Goal: Transaction & Acquisition: Book appointment/travel/reservation

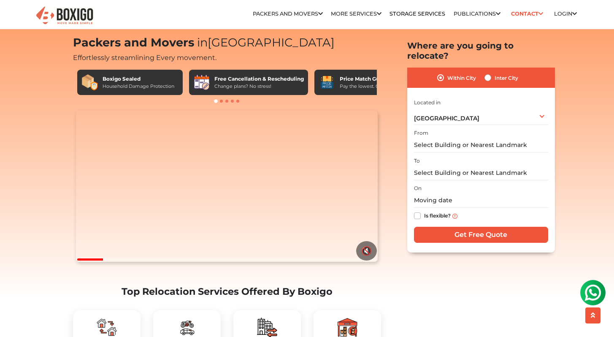
scroll to position [15, 0]
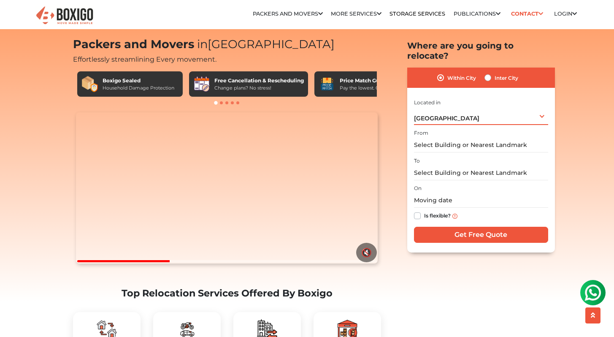
click at [453, 107] on div "[GEOGRAPHIC_DATA] Select City [GEOGRAPHIC_DATA] [GEOGRAPHIC_DATA] [GEOGRAPHIC_D…" at bounding box center [481, 116] width 134 height 18
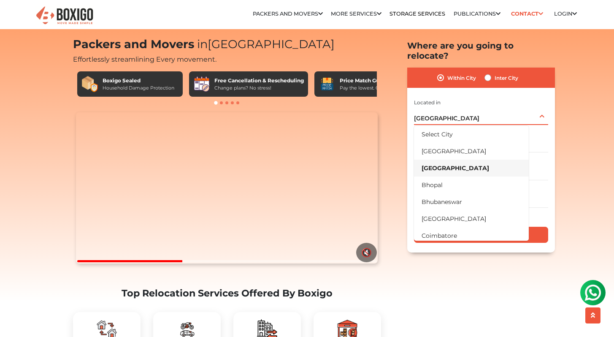
click at [453, 107] on div "[GEOGRAPHIC_DATA] Select City [GEOGRAPHIC_DATA] [GEOGRAPHIC_DATA] [GEOGRAPHIC_D…" at bounding box center [481, 116] width 134 height 18
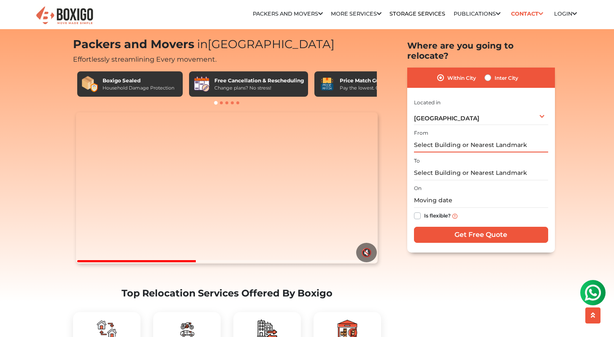
click at [450, 138] on input "text" at bounding box center [481, 145] width 134 height 15
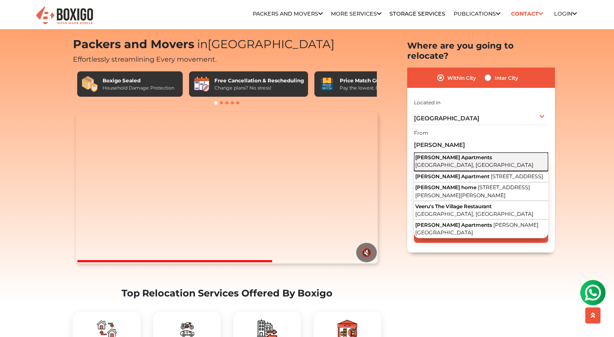
click at [461, 152] on button "[PERSON_NAME] Apartments [GEOGRAPHIC_DATA], [GEOGRAPHIC_DATA]" at bounding box center [481, 161] width 134 height 19
type input "[PERSON_NAME] Apartments, [GEOGRAPHIC_DATA]"
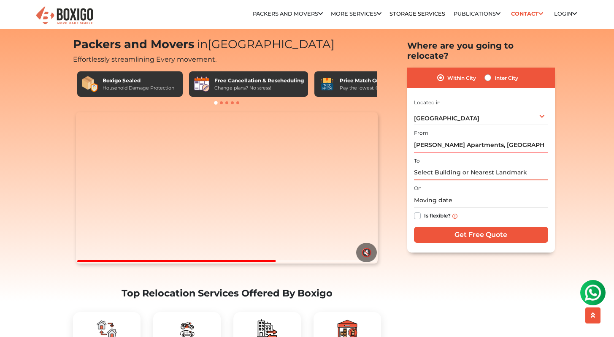
click at [464, 165] on input "text" at bounding box center [481, 172] width 134 height 15
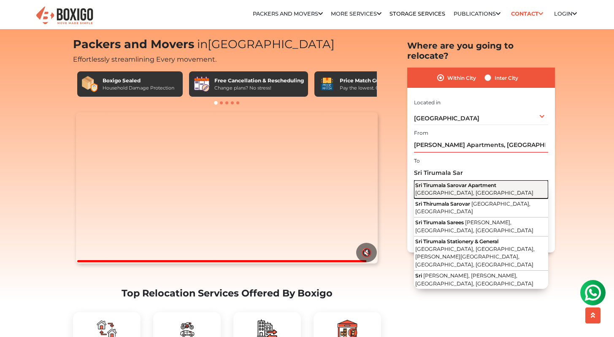
click at [492, 189] on span "[GEOGRAPHIC_DATA], [GEOGRAPHIC_DATA]" at bounding box center [474, 192] width 118 height 6
type input "[GEOGRAPHIC_DATA], [GEOGRAPHIC_DATA], [GEOGRAPHIC_DATA]"
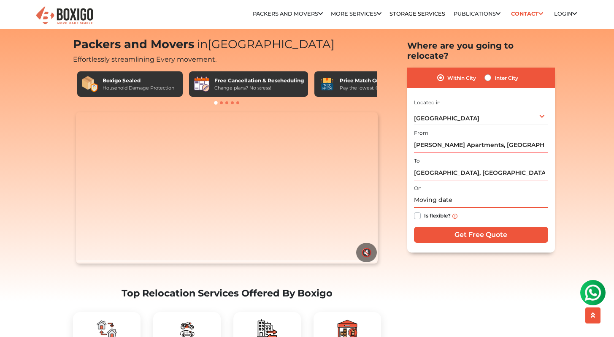
click at [461, 193] on input "text" at bounding box center [481, 200] width 134 height 15
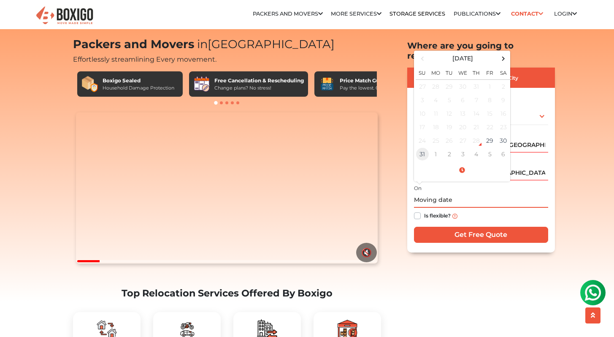
click at [426, 147] on td "31" at bounding box center [421, 153] width 13 height 13
click at [467, 163] on span at bounding box center [461, 170] width 93 height 15
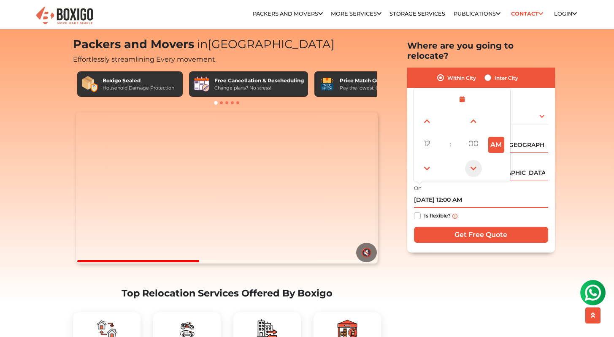
click at [472, 159] on span at bounding box center [473, 167] width 17 height 17
click at [432, 159] on span at bounding box center [426, 167] width 17 height 17
click at [430, 114] on span at bounding box center [426, 120] width 17 height 17
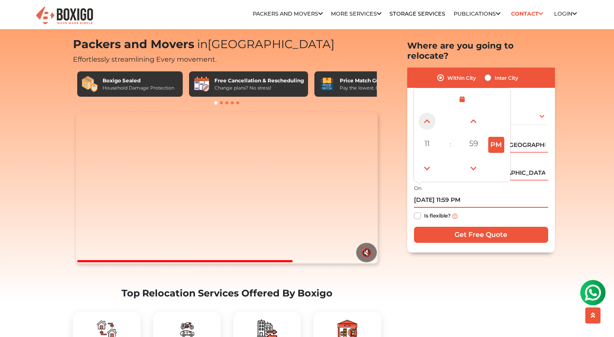
click at [430, 114] on span at bounding box center [426, 120] width 17 height 17
click at [429, 159] on span at bounding box center [426, 167] width 17 height 17
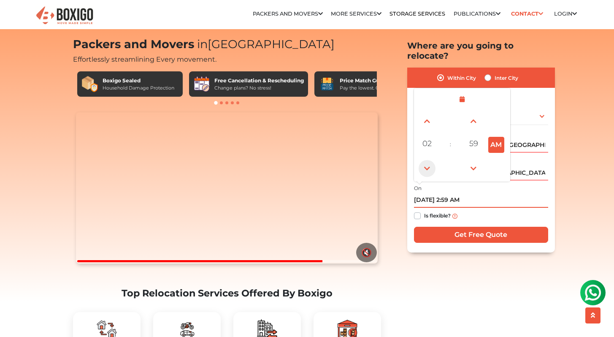
click at [429, 159] on span at bounding box center [426, 167] width 17 height 17
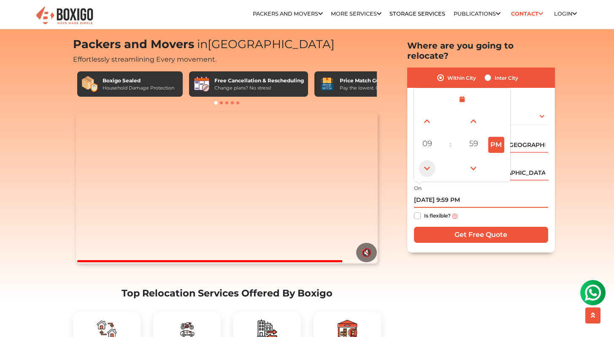
click at [429, 159] on span at bounding box center [426, 167] width 17 height 17
click at [474, 112] on span at bounding box center [473, 120] width 17 height 17
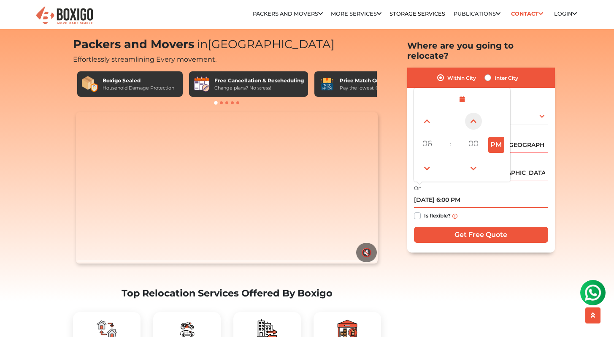
click at [474, 112] on span at bounding box center [473, 120] width 17 height 17
click at [474, 159] on span at bounding box center [473, 167] width 17 height 17
click at [426, 112] on span at bounding box center [426, 120] width 17 height 17
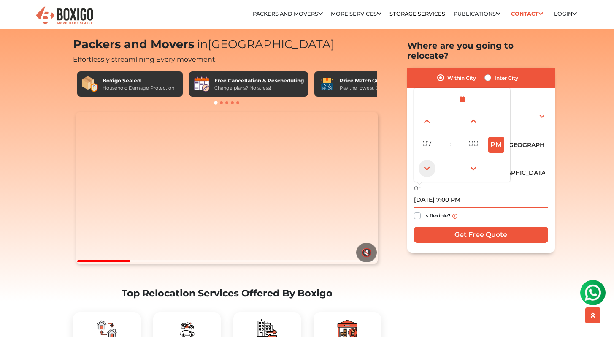
click at [427, 159] on span at bounding box center [426, 167] width 17 height 17
type input "[DATE] 5:00 PM"
click at [494, 208] on div "Is flexible?" at bounding box center [481, 216] width 134 height 16
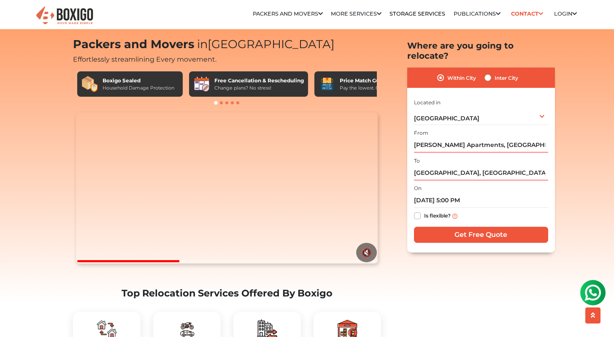
click at [424, 210] on label "Is flexible?" at bounding box center [437, 214] width 27 height 9
click at [420, 210] on input "Is flexible?" at bounding box center [417, 214] width 7 height 8
click at [424, 210] on label "Is flexible?" at bounding box center [437, 214] width 27 height 9
click at [417, 210] on input "Is flexible?" at bounding box center [417, 214] width 7 height 8
click at [424, 210] on label "Is flexible?" at bounding box center [437, 214] width 27 height 9
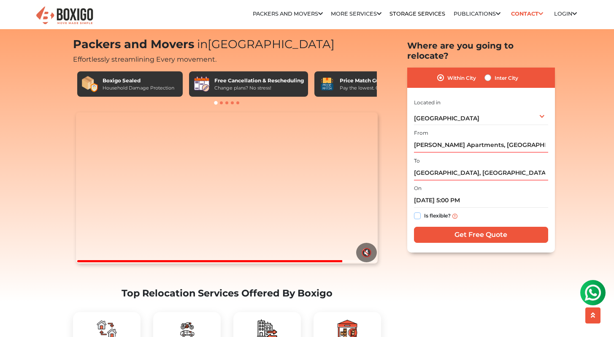
click at [418, 210] on input "Is flexible?" at bounding box center [417, 214] width 7 height 8
checkbox input "true"
click at [445, 227] on input "Get Free Quote" at bounding box center [481, 235] width 134 height 16
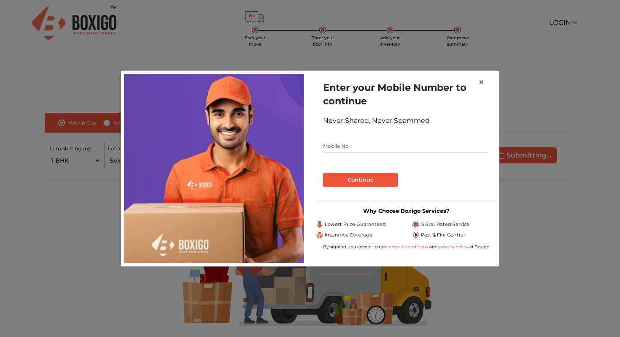
click at [391, 146] on input "text" at bounding box center [406, 145] width 166 height 13
click at [483, 81] on span "×" at bounding box center [481, 82] width 6 height 12
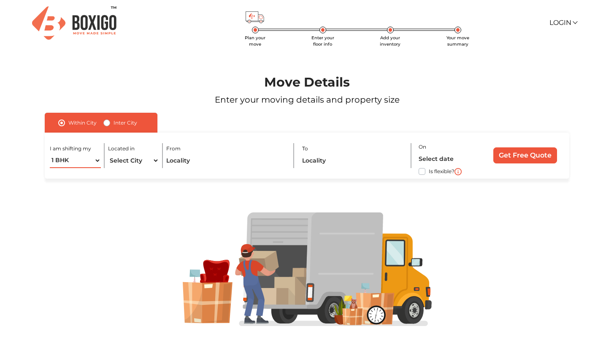
click at [92, 160] on select "1 BHK 2 BHK 3 BHK 3 + BHK FEW ITEMS" at bounding box center [75, 160] width 51 height 15
click at [50, 153] on select "1 BHK 2 BHK 3 BHK 3 + BHK FEW ITEMS" at bounding box center [75, 160] width 51 height 15
click at [89, 159] on select "1 BHK 2 BHK 3 BHK 3 + BHK FEW ITEMS" at bounding box center [75, 160] width 51 height 15
click at [50, 153] on select "1 BHK 2 BHK 3 BHK 3 + BHK FEW ITEMS" at bounding box center [75, 160] width 51 height 15
click at [84, 164] on select "1 BHK 2 BHK 3 BHK 3 + BHK FEW ITEMS" at bounding box center [75, 160] width 51 height 15
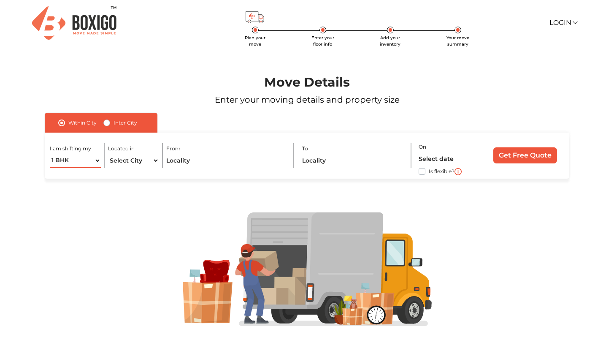
select select "FEW ITEMS"
click at [50, 153] on select "1 BHK 2 BHK 3 BHK 3 + BHK FEW ITEMS" at bounding box center [75, 160] width 51 height 15
click at [135, 159] on select "Select City Bangalore Bengaluru Bhopal Bhubaneswar Chennai Coimbatore Cuttack D…" at bounding box center [133, 160] width 51 height 15
select select "[GEOGRAPHIC_DATA]"
click at [108, 153] on select "Select City Bangalore Bengaluru Bhopal Bhubaneswar Chennai Coimbatore Cuttack D…" at bounding box center [133, 160] width 51 height 15
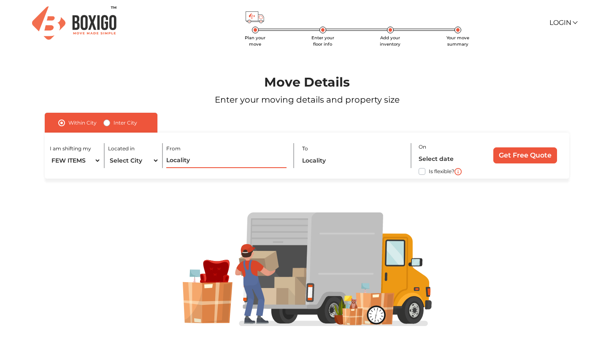
click at [192, 162] on input "text" at bounding box center [226, 160] width 120 height 15
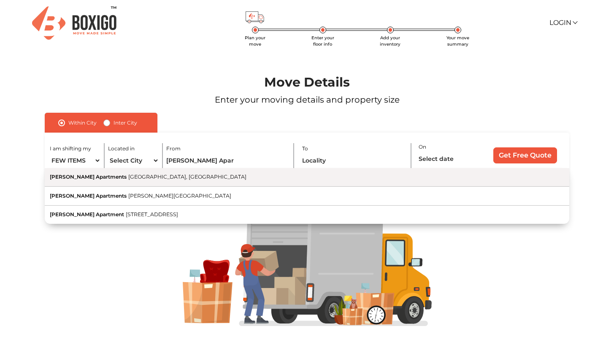
click at [176, 175] on span "[GEOGRAPHIC_DATA], [GEOGRAPHIC_DATA]" at bounding box center [187, 176] width 118 height 6
type input "[PERSON_NAME] Apartments, [GEOGRAPHIC_DATA]"
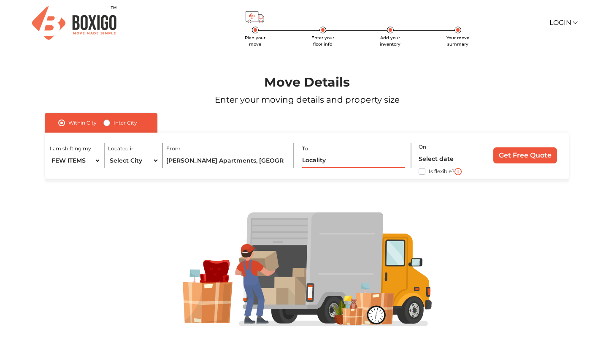
click at [351, 162] on input "text" at bounding box center [353, 160] width 103 height 15
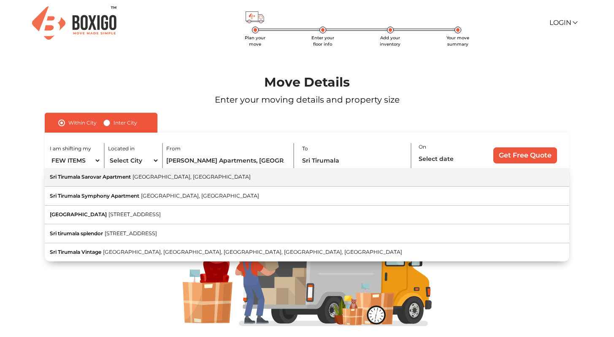
click at [315, 178] on button "Sri Tirumala Sarovar Apartment Hosur Road, Singasandra, Bengaluru, Karnataka" at bounding box center [307, 177] width 524 height 19
type input "[GEOGRAPHIC_DATA], [GEOGRAPHIC_DATA], [GEOGRAPHIC_DATA]"
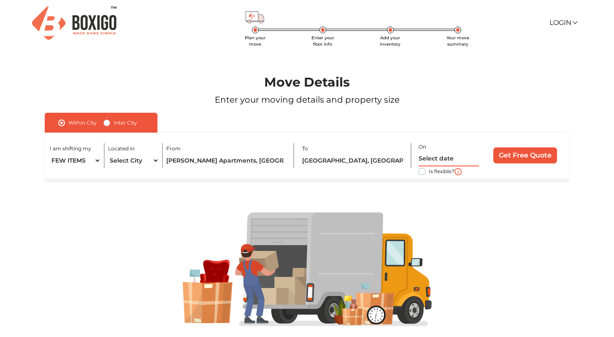
click at [447, 161] on input "text" at bounding box center [448, 158] width 60 height 15
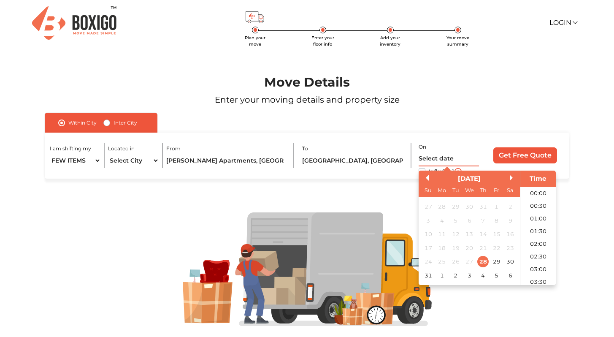
scroll to position [375, 0]
click at [426, 274] on div "31" at bounding box center [427, 275] width 11 height 11
click at [537, 200] on li "17:00" at bounding box center [538, 195] width 36 height 13
type input "31/08/2025 5:00 PM"
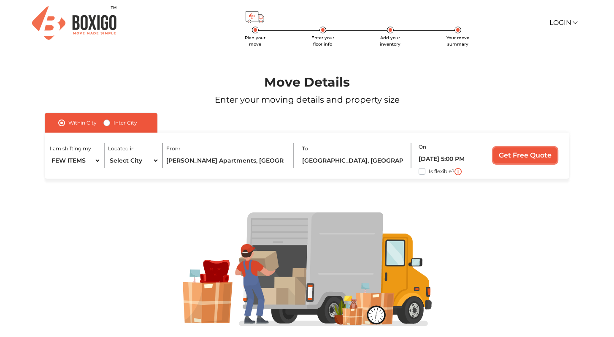
click at [516, 156] on input "Get Free Quote" at bounding box center [525, 155] width 64 height 16
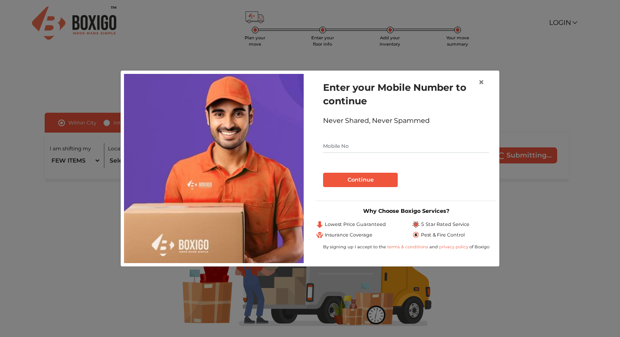
click at [376, 141] on input "text" at bounding box center [406, 145] width 166 height 13
type input "9625900329"
click at [378, 177] on button "Continue" at bounding box center [360, 180] width 75 height 14
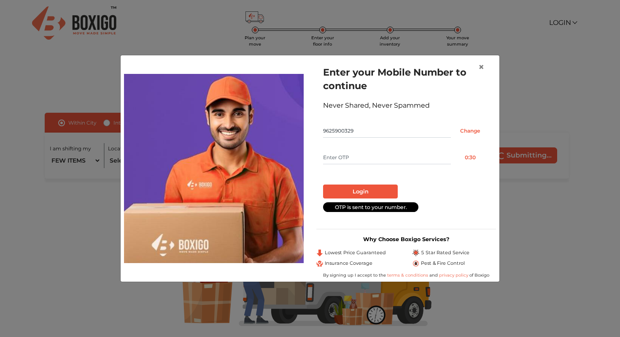
click at [362, 153] on input "text" at bounding box center [387, 157] width 128 height 13
type input "3698"
click at [361, 190] on button "Login" at bounding box center [360, 191] width 75 height 14
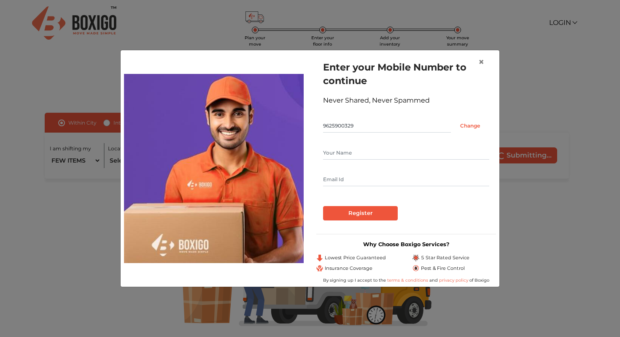
click at [362, 157] on input "text" at bounding box center [406, 152] width 166 height 13
type input "Siba Das"
click at [354, 176] on input "text" at bounding box center [406, 179] width 166 height 13
type input "siba.453@gmail.com"
click at [352, 208] on input "Register" at bounding box center [360, 213] width 75 height 14
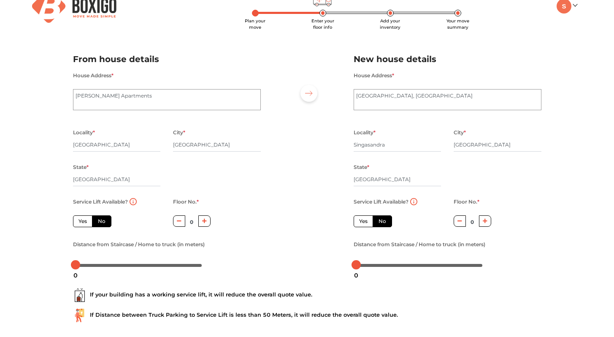
scroll to position [30, 0]
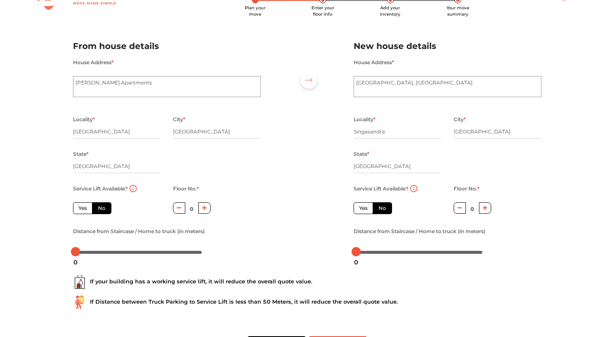
click at [367, 207] on label "Yes" at bounding box center [362, 208] width 19 height 12
click at [364, 207] on input "Yes" at bounding box center [361, 206] width 5 height 5
radio input "true"
radio input "false"
click at [206, 209] on icon "button" at bounding box center [204, 207] width 5 height 5
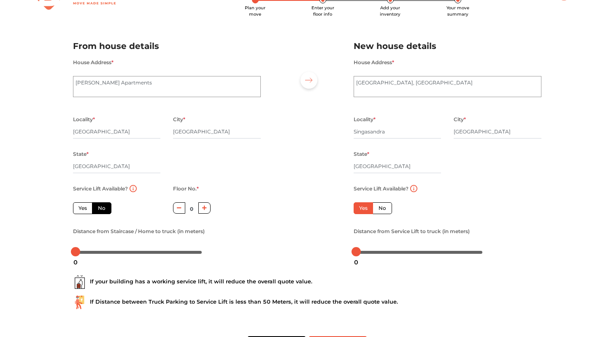
type input "1"
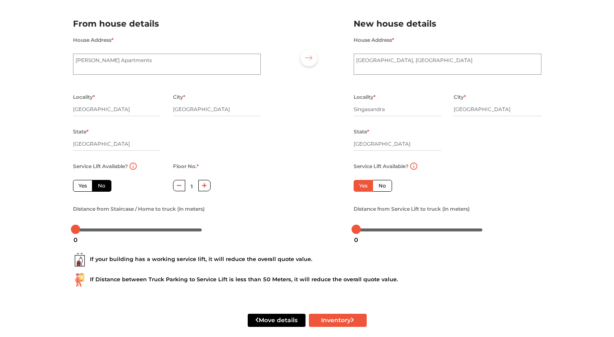
scroll to position [64, 0]
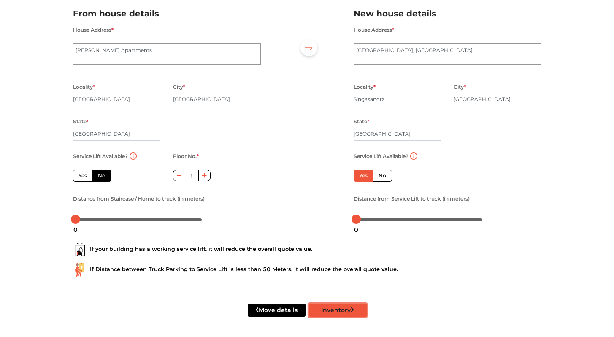
click at [321, 307] on button "Inventory" at bounding box center [338, 309] width 58 height 13
click at [332, 307] on button "Inventory" at bounding box center [338, 309] width 58 height 13
radio input "true"
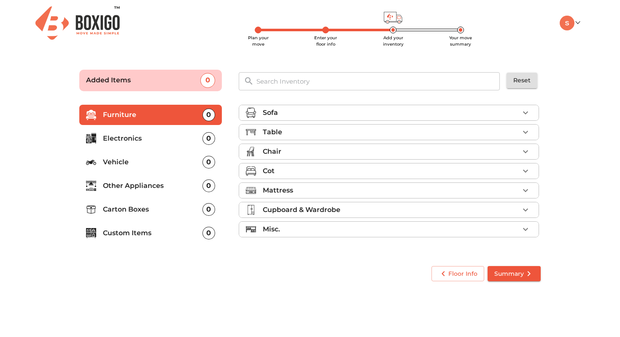
click at [324, 308] on body "Plan your move Enter your floor info Add your inventory Your move summary My Mo…" at bounding box center [310, 168] width 620 height 337
click at [283, 187] on p "Mattress" at bounding box center [278, 190] width 30 height 10
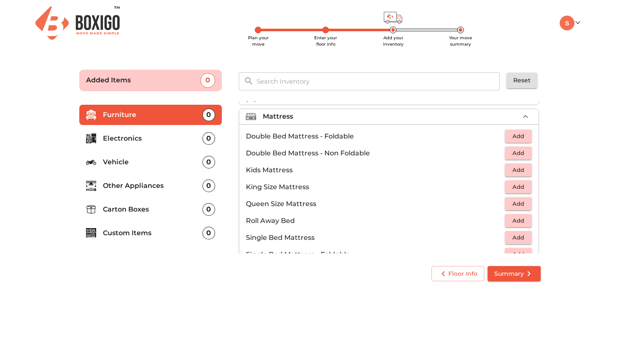
scroll to position [75, 0]
click at [505, 185] on button "Add" at bounding box center [518, 185] width 27 height 13
click at [521, 116] on icon "button" at bounding box center [526, 116] width 10 height 10
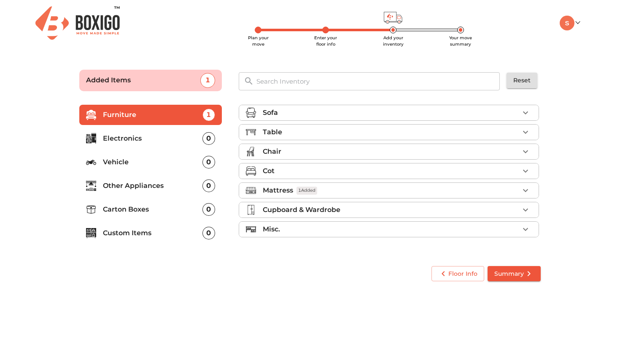
scroll to position [0, 0]
click at [306, 175] on div "Cot" at bounding box center [391, 171] width 256 height 10
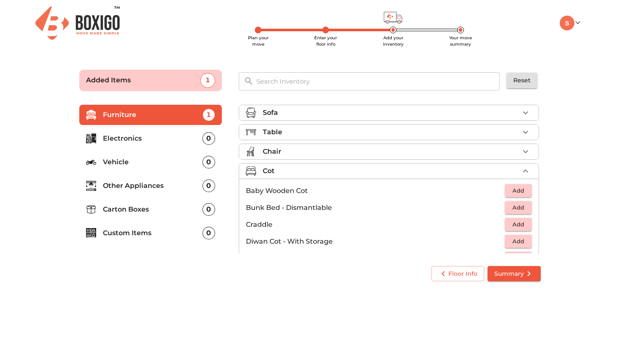
click at [306, 175] on div "Cot" at bounding box center [391, 171] width 256 height 10
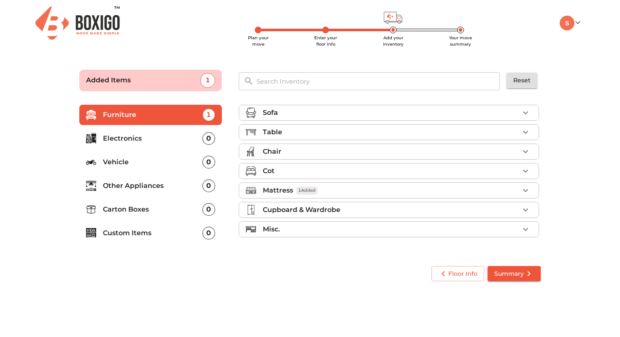
click at [294, 152] on div "Chair" at bounding box center [391, 151] width 256 height 10
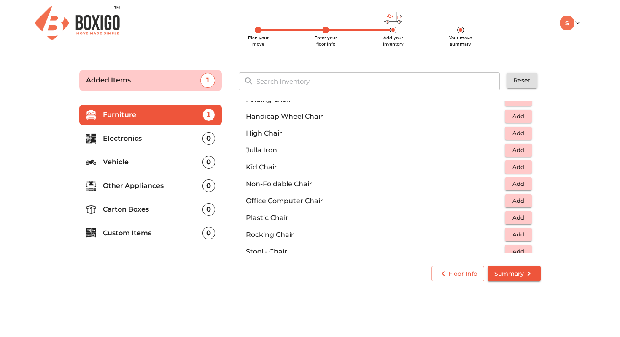
scroll to position [210, 0]
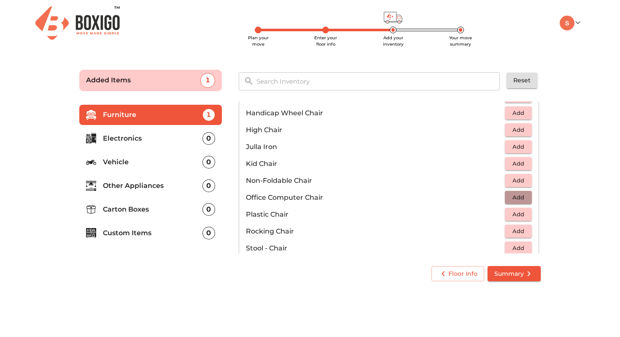
click at [516, 197] on span "Add" at bounding box center [518, 197] width 19 height 10
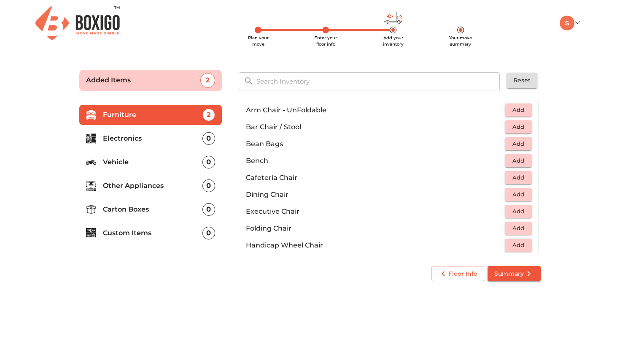
scroll to position [0, 0]
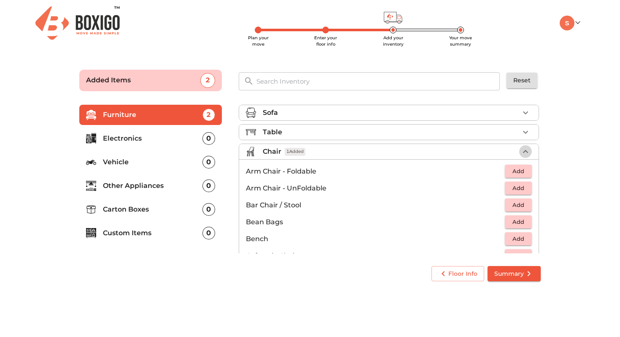
click at [522, 151] on icon "button" at bounding box center [526, 151] width 10 height 10
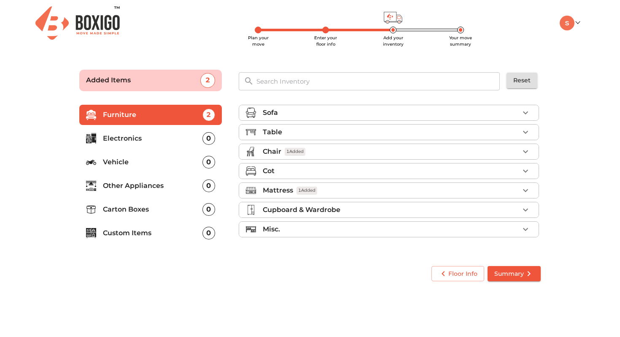
click at [181, 210] on p "Carton Boxes" at bounding box center [153, 209] width 100 height 10
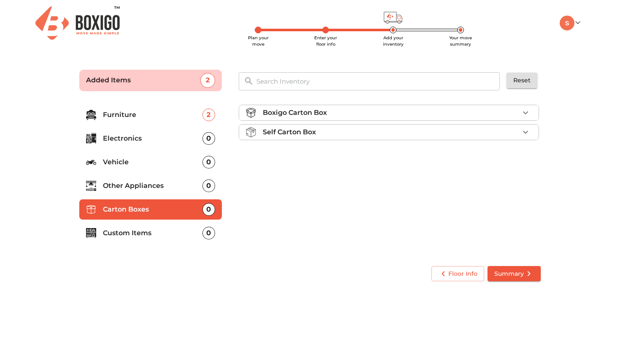
click at [302, 113] on p "Boxigo Carton Box" at bounding box center [295, 113] width 64 height 10
click at [509, 129] on span "Add" at bounding box center [518, 132] width 19 height 10
click at [526, 132] on icon "button" at bounding box center [526, 132] width 6 height 6
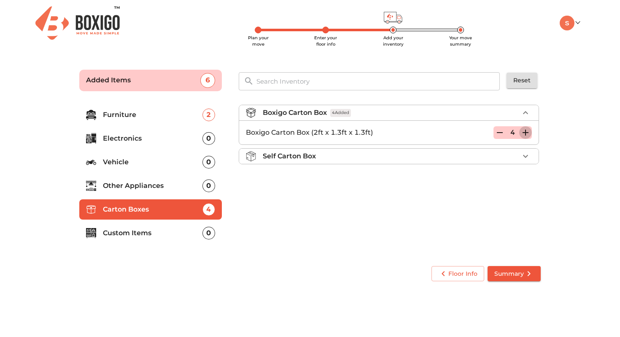
click at [526, 132] on icon "button" at bounding box center [526, 132] width 6 height 6
click at [434, 211] on div "Boxigo Carton Box 5 Added Boxigo Carton Box (2ft x 1.3ft x 1.3ft) 5 Self Carton…" at bounding box center [389, 177] width 309 height 159
click at [525, 113] on icon "button" at bounding box center [526, 113] width 10 height 10
click at [146, 187] on p "Other Appliances" at bounding box center [153, 186] width 100 height 10
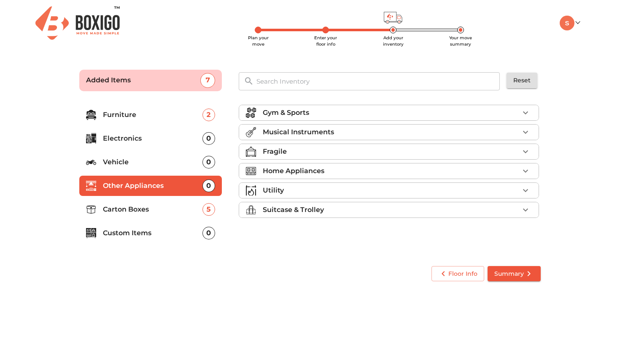
click at [263, 170] on p "Home Appliances" at bounding box center [294, 171] width 62 height 10
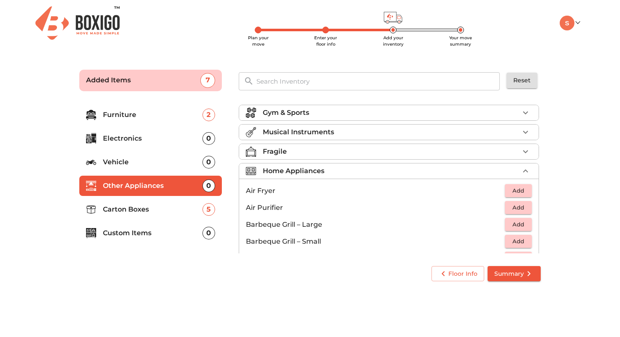
click at [415, 173] on div "Home Appliances" at bounding box center [391, 171] width 256 height 10
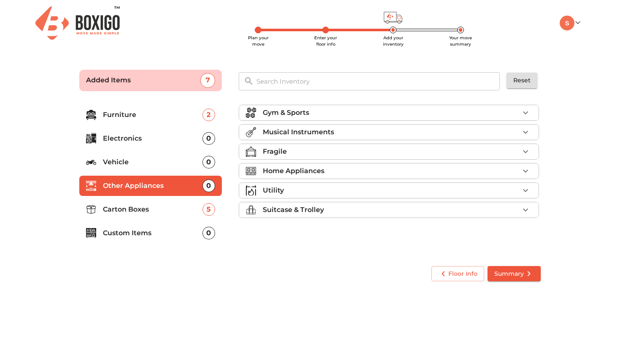
click at [405, 134] on div "Musical Instruments" at bounding box center [391, 132] width 256 height 10
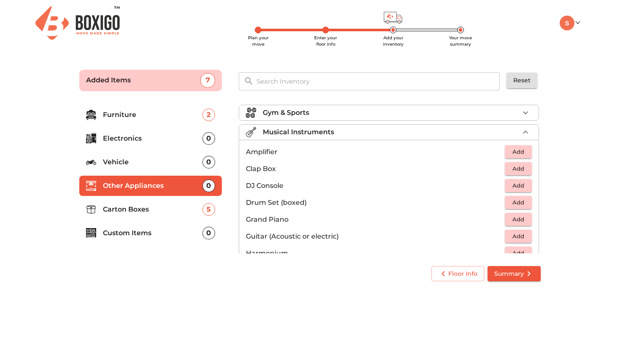
click at [402, 130] on div "Musical Instruments" at bounding box center [391, 132] width 256 height 10
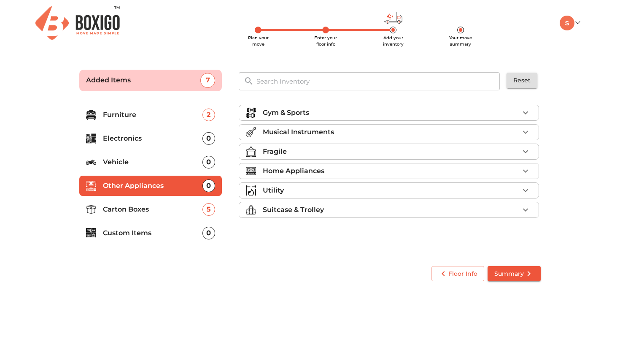
click at [505, 275] on span "Summary" at bounding box center [514, 273] width 40 height 11
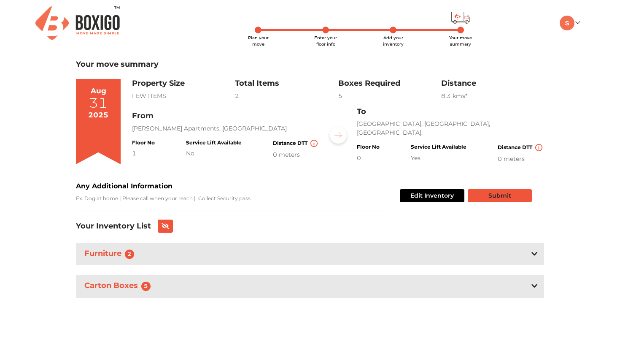
click at [488, 194] on button "Submit" at bounding box center [500, 195] width 64 height 13
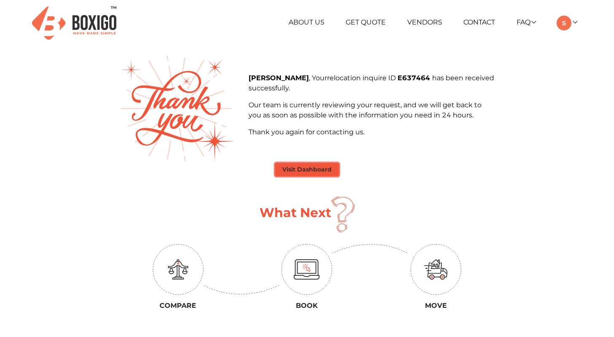
click at [304, 171] on button "Visit Dashboard" at bounding box center [307, 169] width 64 height 13
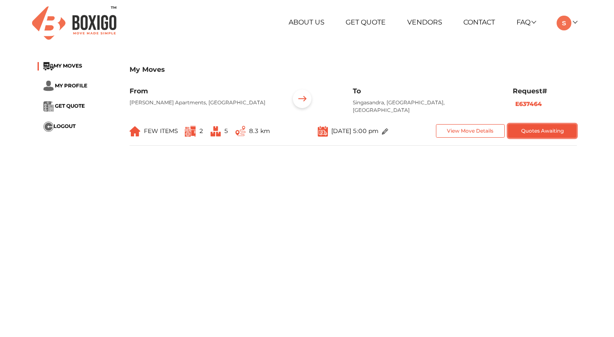
click at [538, 133] on button "Quotes Awaiting" at bounding box center [542, 131] width 69 height 14
